Goal: Information Seeking & Learning: Learn about a topic

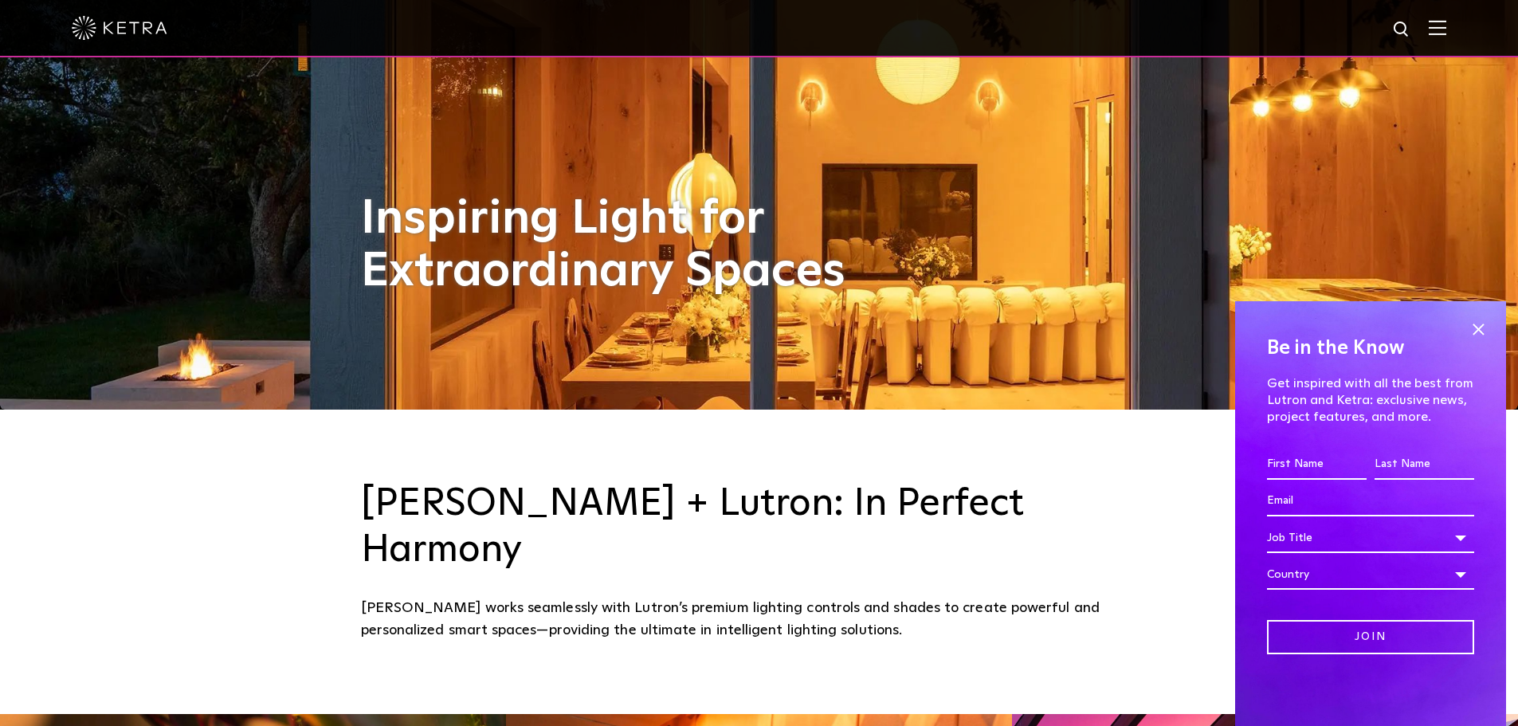
scroll to position [319, 0]
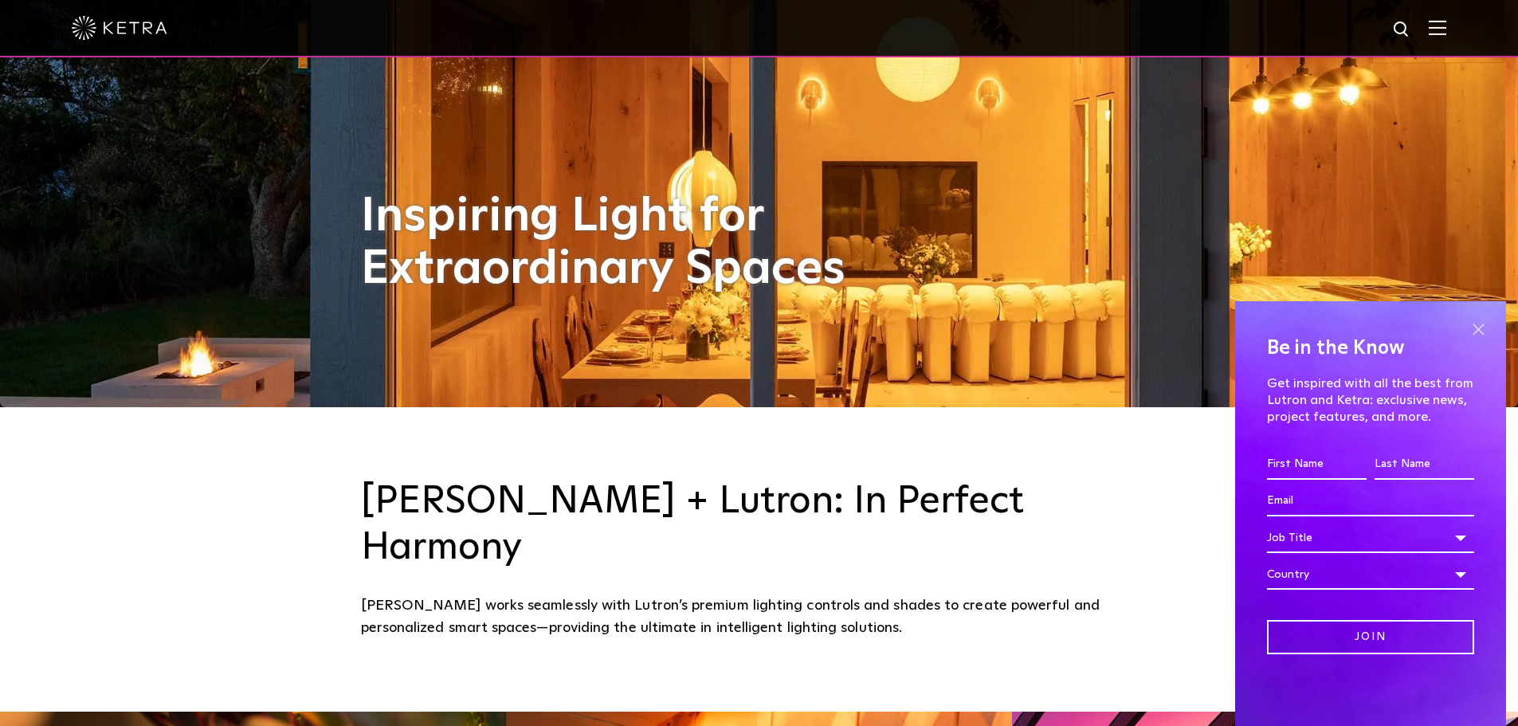
click at [1477, 328] on span at bounding box center [1479, 329] width 24 height 24
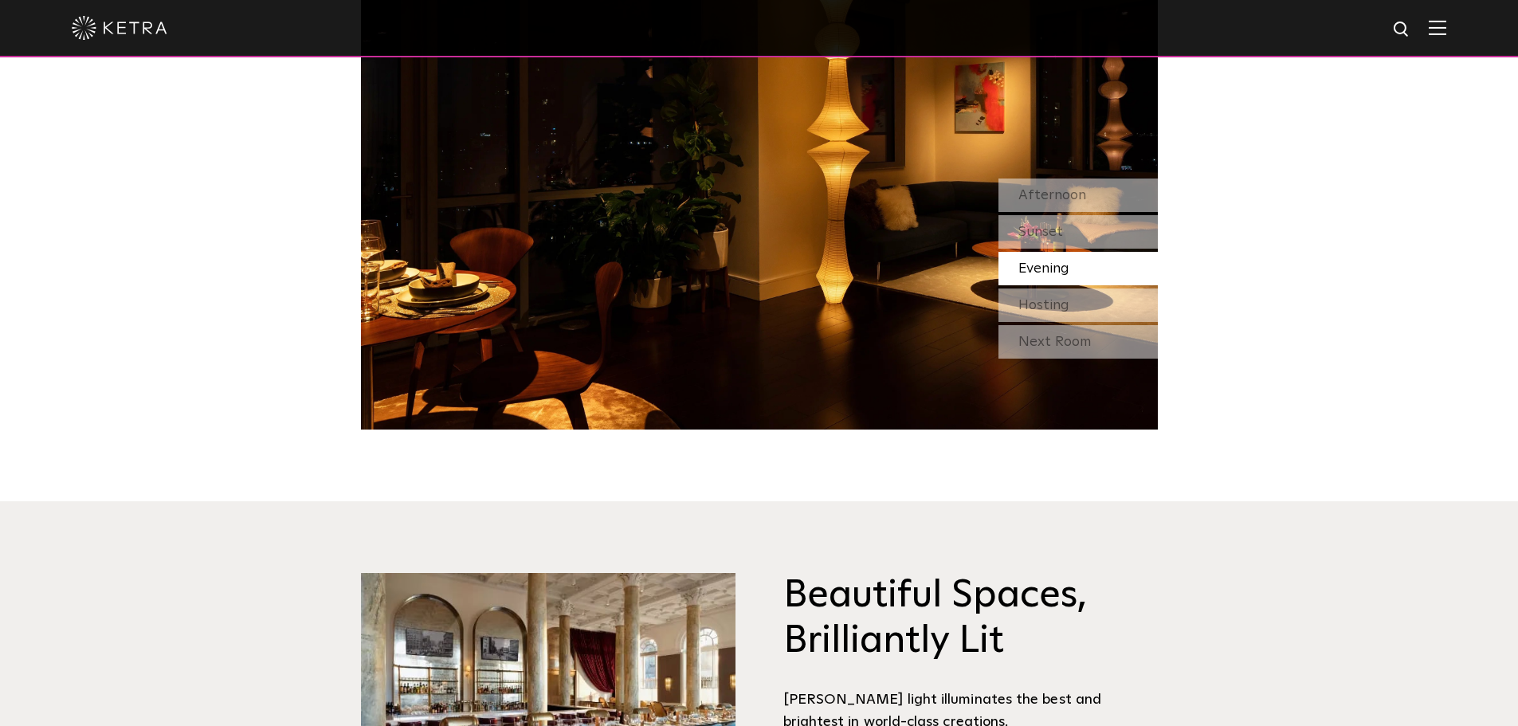
scroll to position [1514, 0]
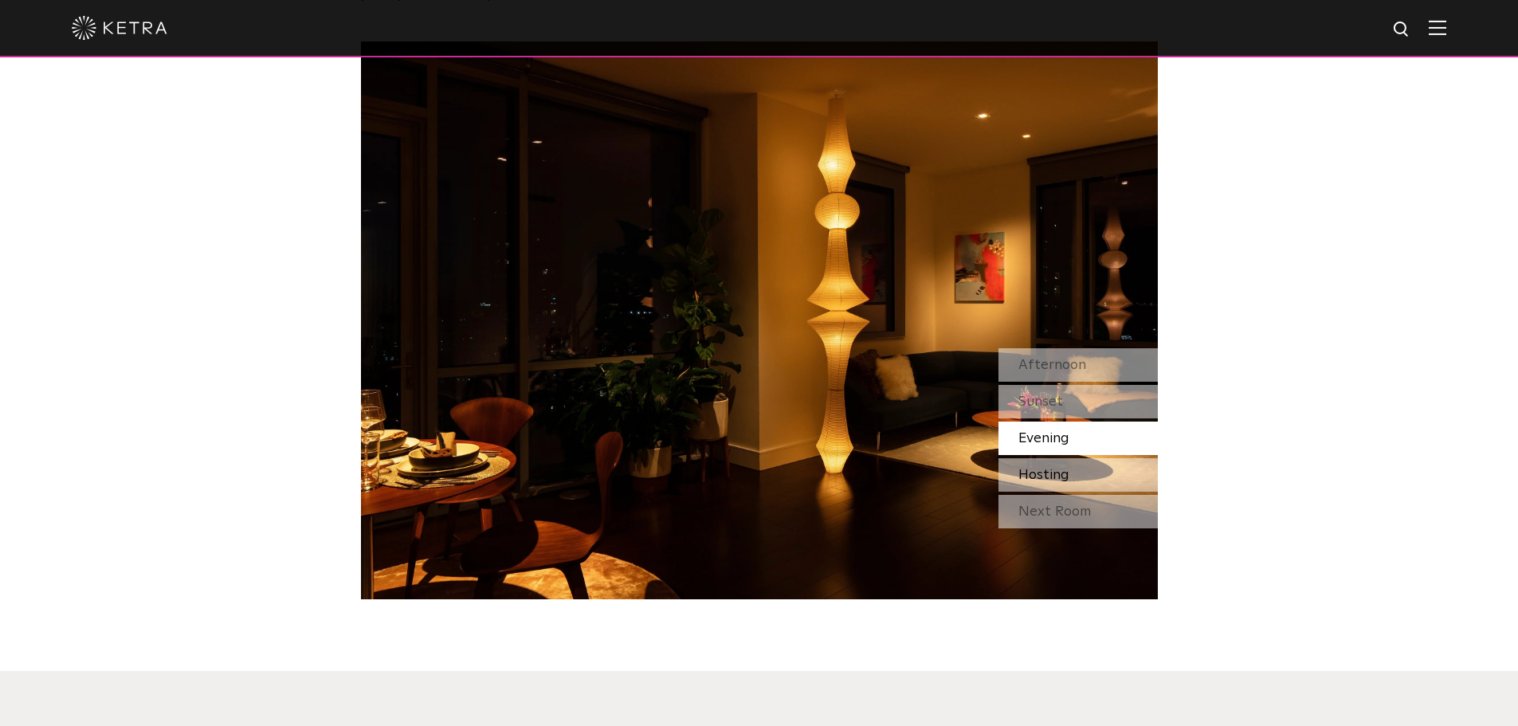
click at [1068, 458] on div "Hosting" at bounding box center [1078, 474] width 159 height 33
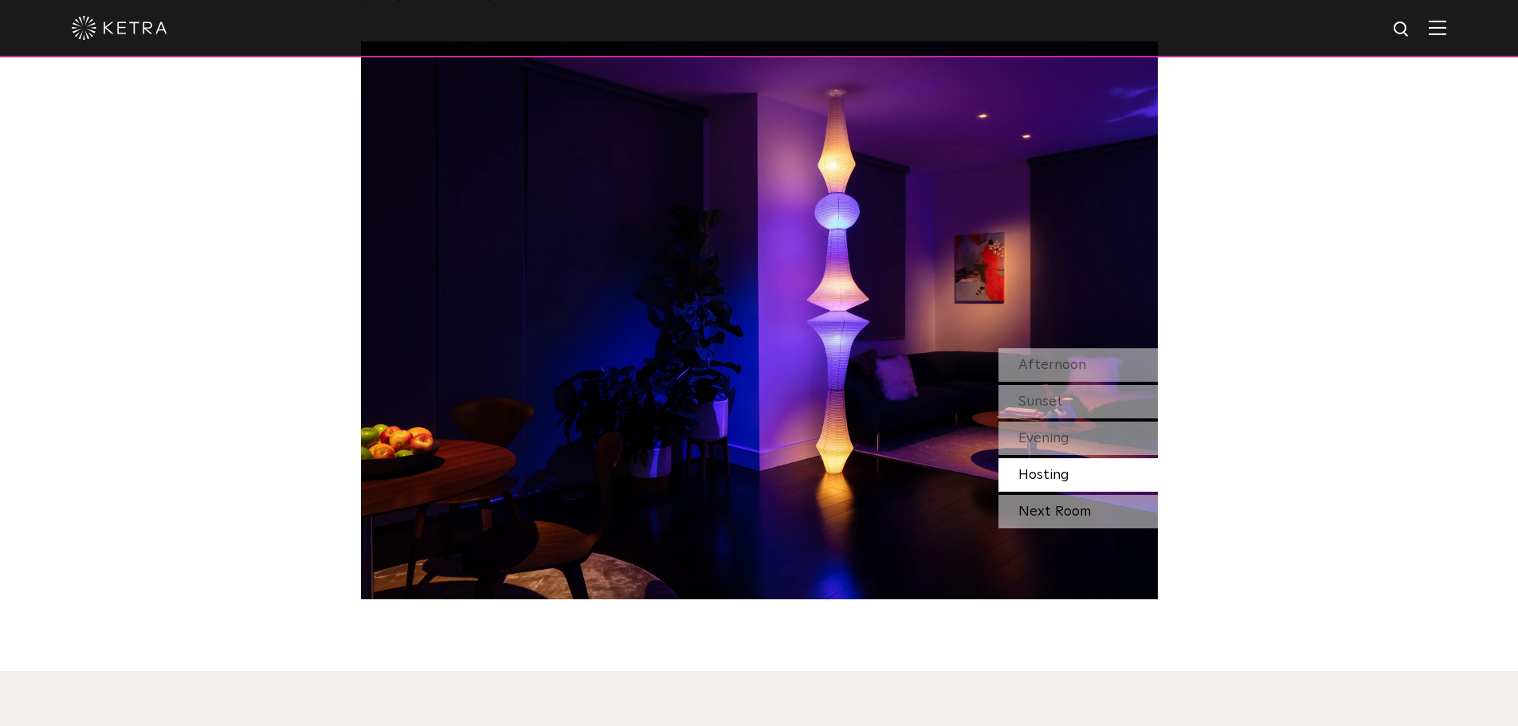
click at [1058, 495] on div "Next Room" at bounding box center [1078, 511] width 159 height 33
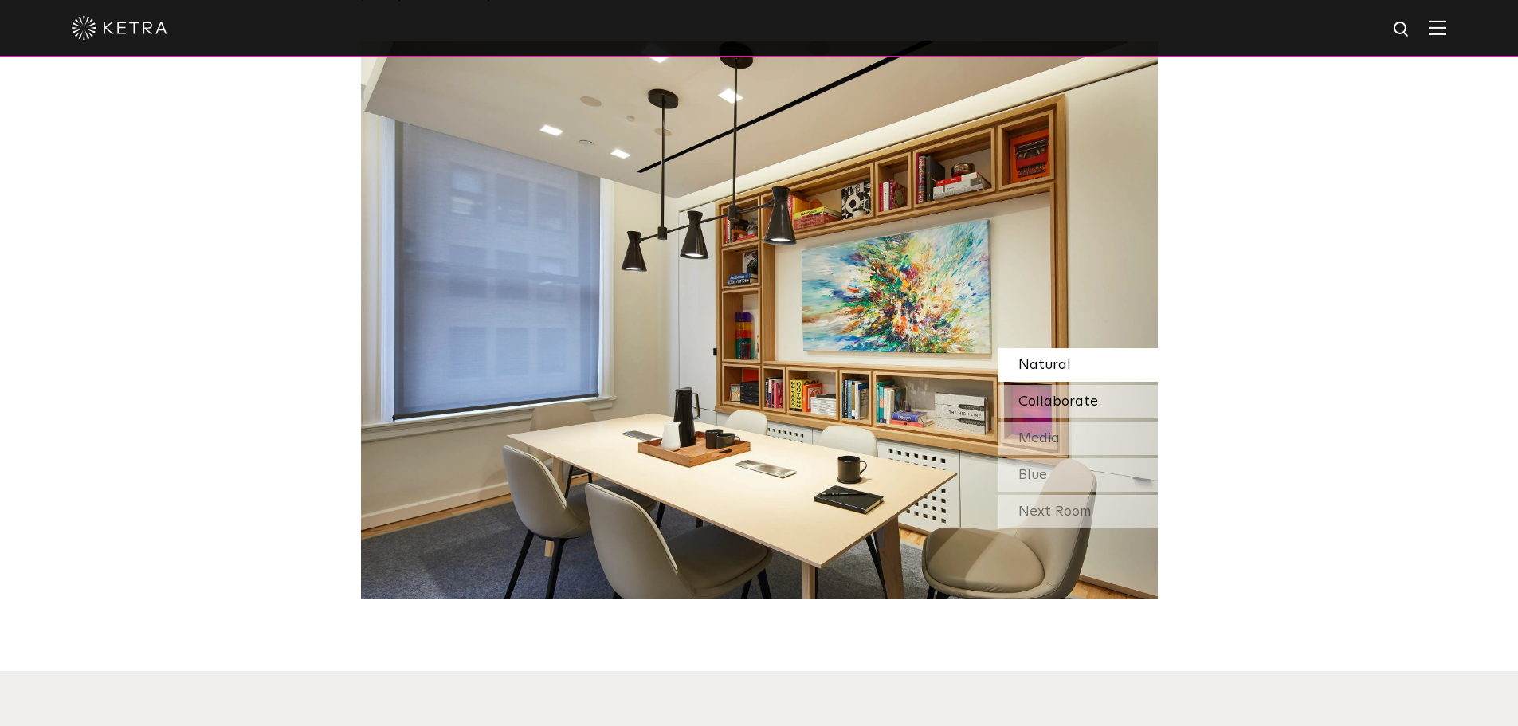
click at [1052, 395] on span "Collaborate" at bounding box center [1059, 402] width 80 height 14
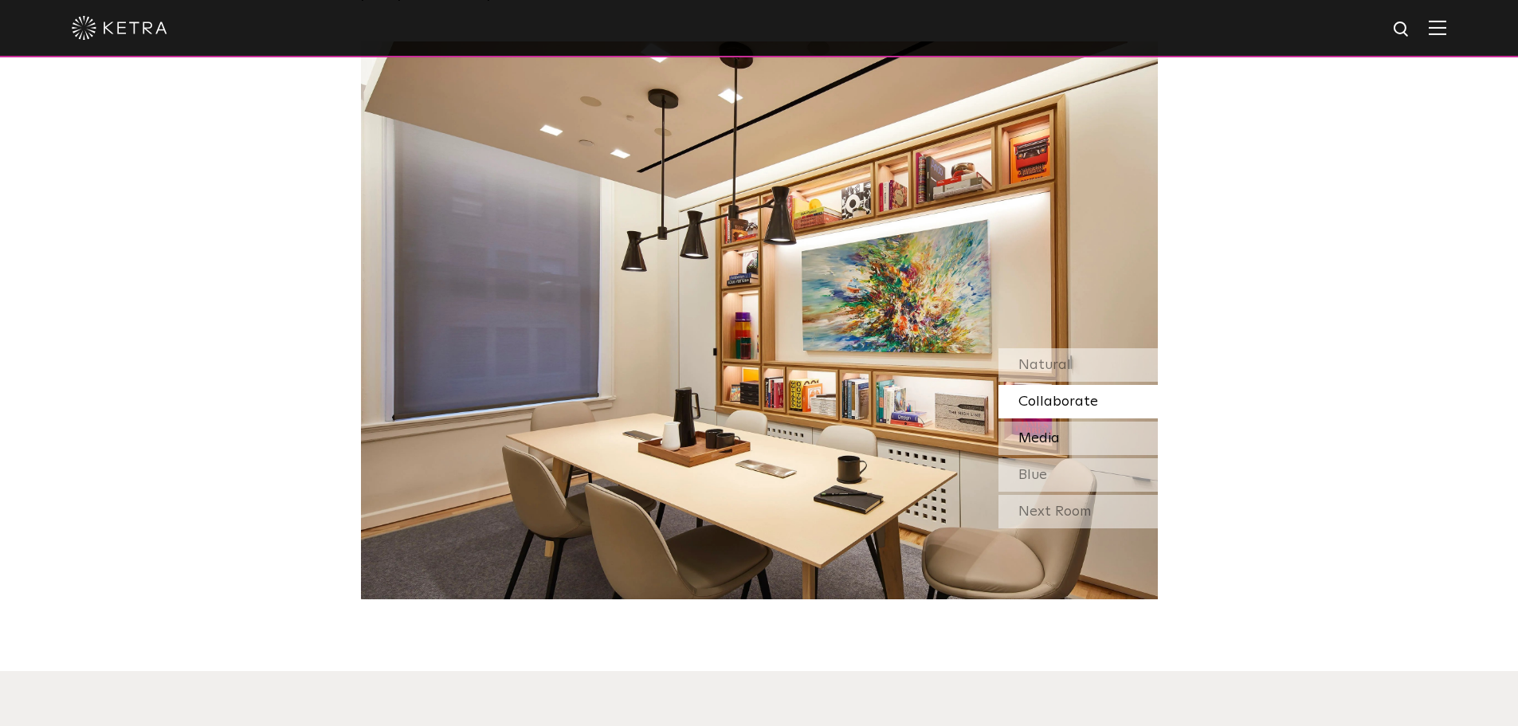
click at [1049, 422] on div "Media" at bounding box center [1078, 438] width 159 height 33
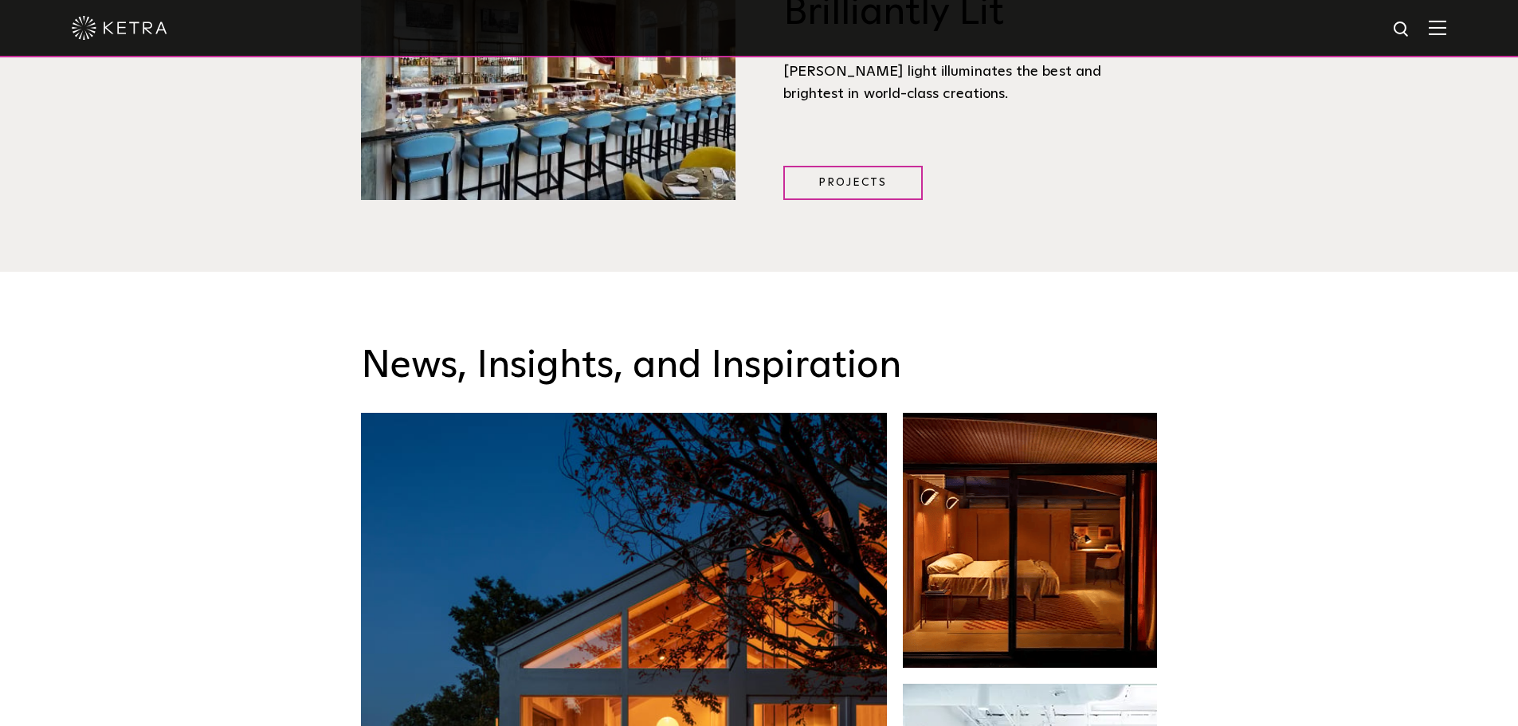
scroll to position [2312, 0]
click at [1447, 40] on div at bounding box center [759, 28] width 1375 height 56
click at [1447, 35] on img at bounding box center [1438, 27] width 18 height 15
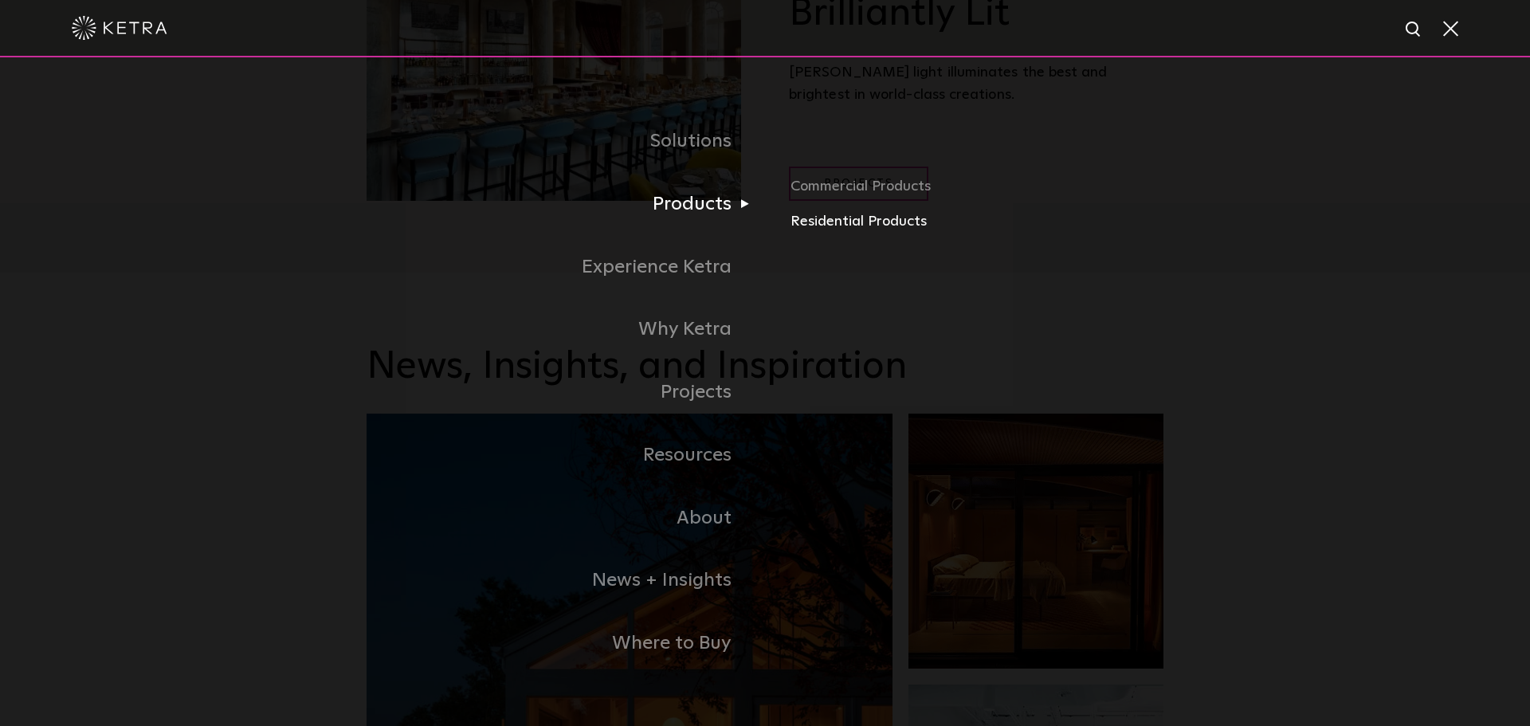
click at [820, 230] on link "Residential Products" at bounding box center [977, 221] width 373 height 23
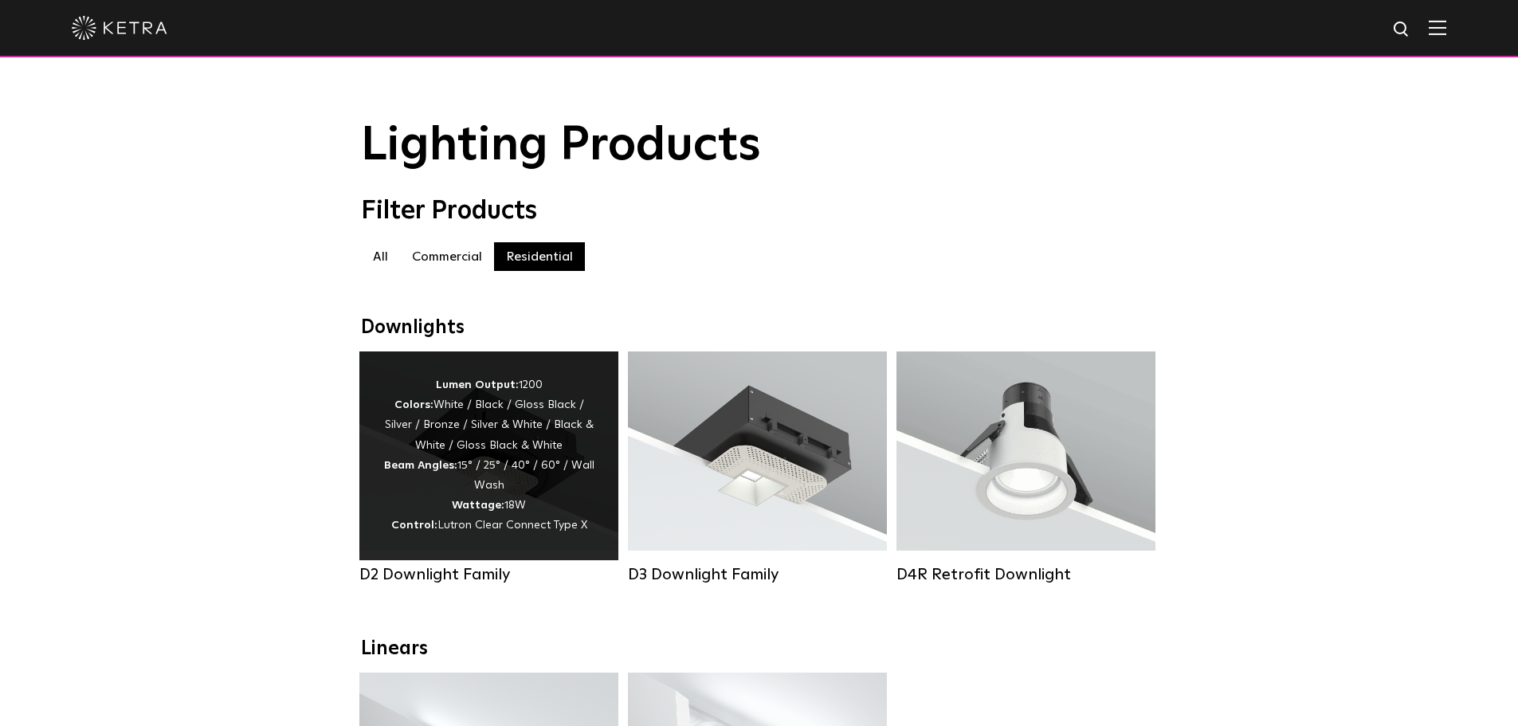
click at [532, 466] on div "Lumen Output: 1200 Colors: White / Black / Gloss Black / Silver / Bronze / Silv…" at bounding box center [488, 455] width 211 height 161
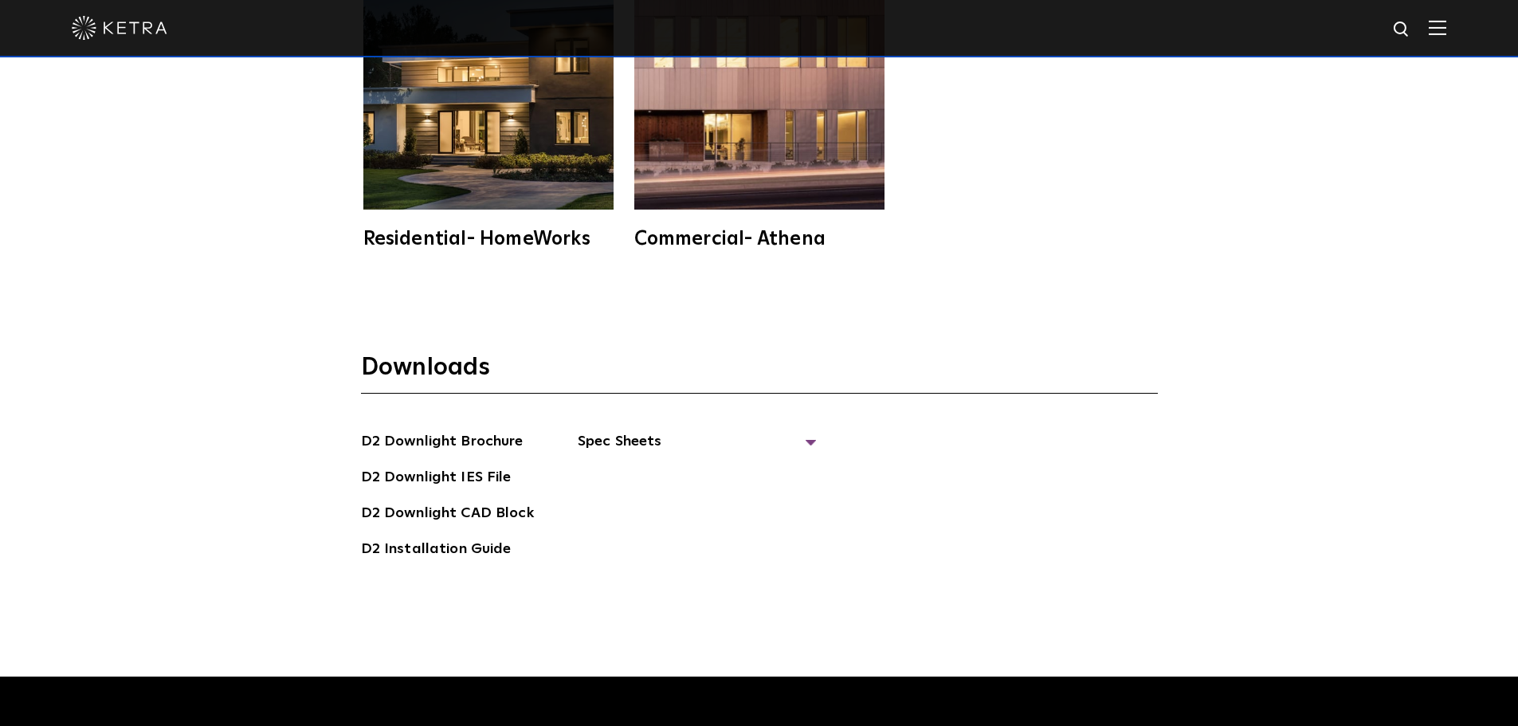
scroll to position [4782, 0]
